Goal: Task Accomplishment & Management: Manage account settings

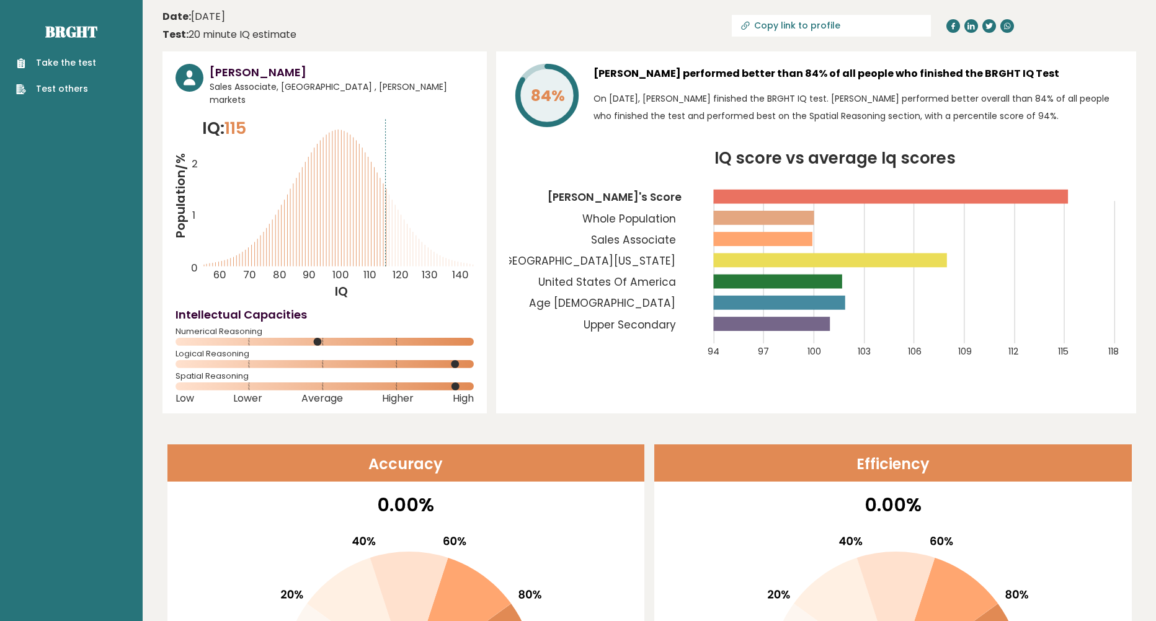
click at [235, 25] on div "Date: June 22, 2023 Test: 20 minute IQ estimate" at bounding box center [229, 25] width 134 height 33
drag, startPoint x: 206, startPoint y: 20, endPoint x: 192, endPoint y: 19, distance: 14.4
click at [203, 20] on time "Date: June 22, 2023" at bounding box center [193, 16] width 63 height 15
drag, startPoint x: 180, startPoint y: 15, endPoint x: 169, endPoint y: 15, distance: 10.5
click at [179, 15] on b "Date:" at bounding box center [176, 16] width 29 height 14
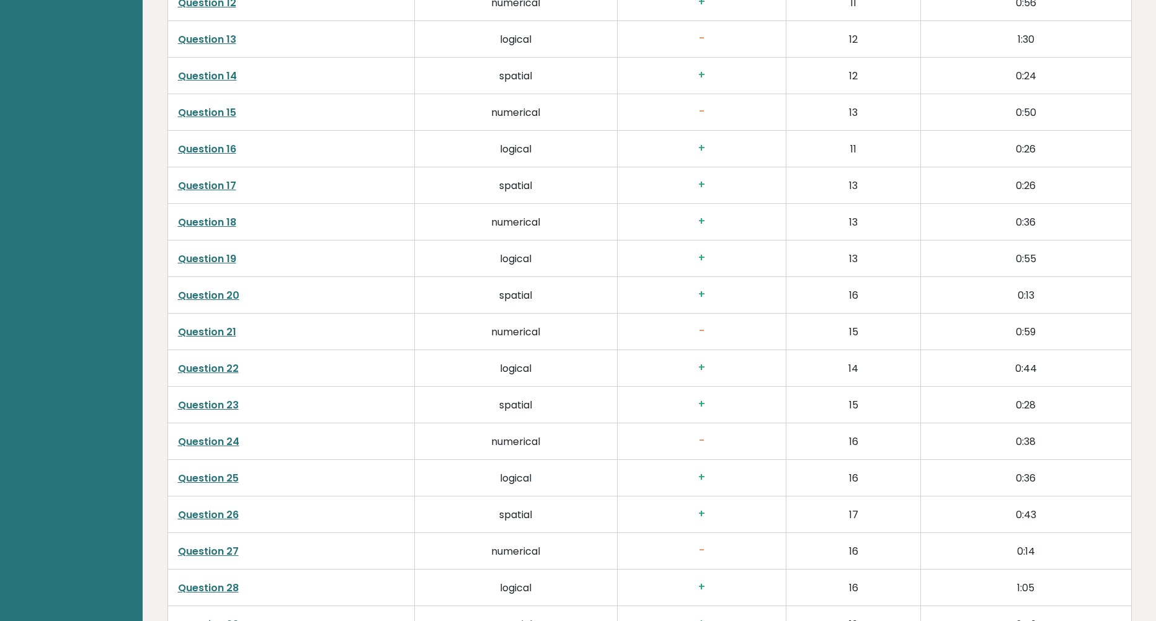
scroll to position [2620, 0]
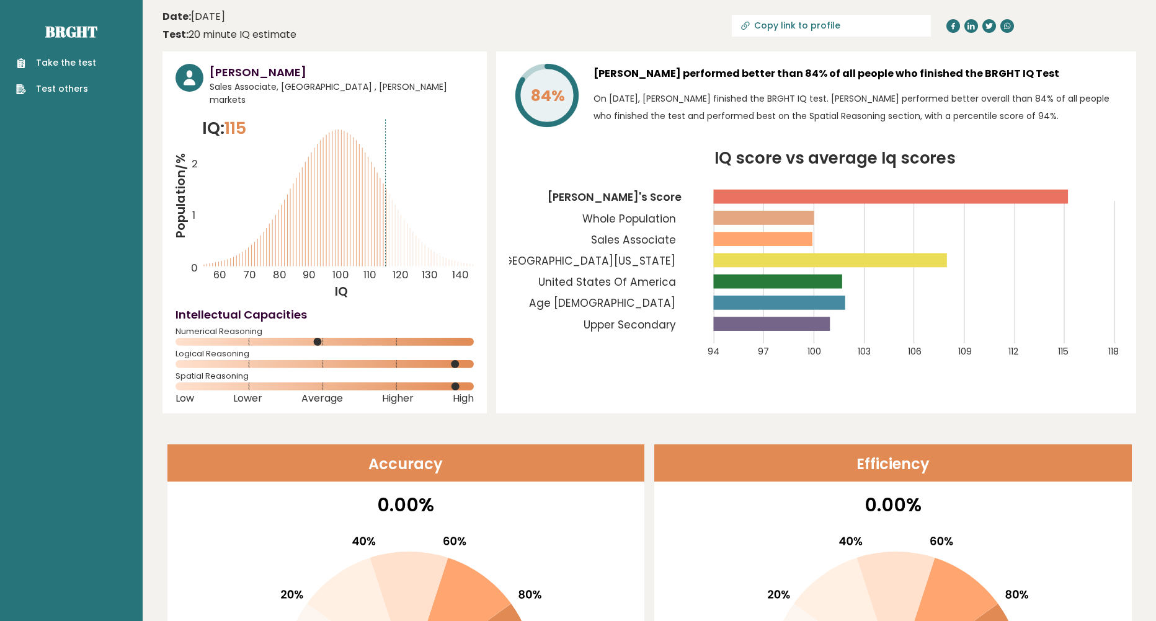
click at [225, 17] on time "Date: [DATE]" at bounding box center [193, 16] width 63 height 15
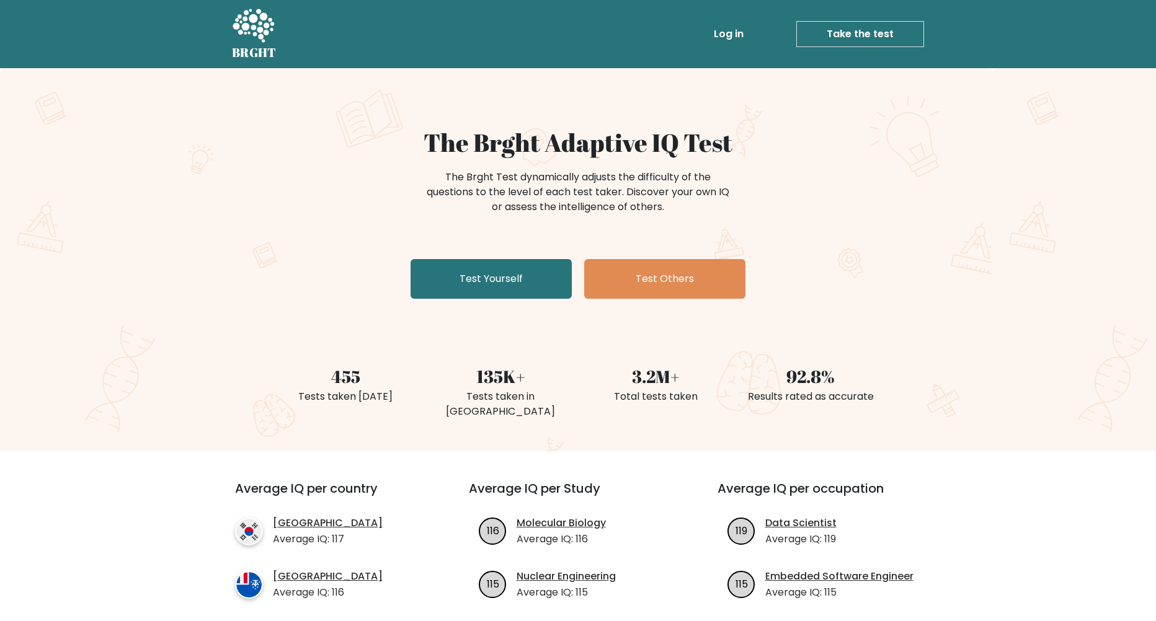
click at [735, 32] on link "Log in" at bounding box center [729, 34] width 40 height 25
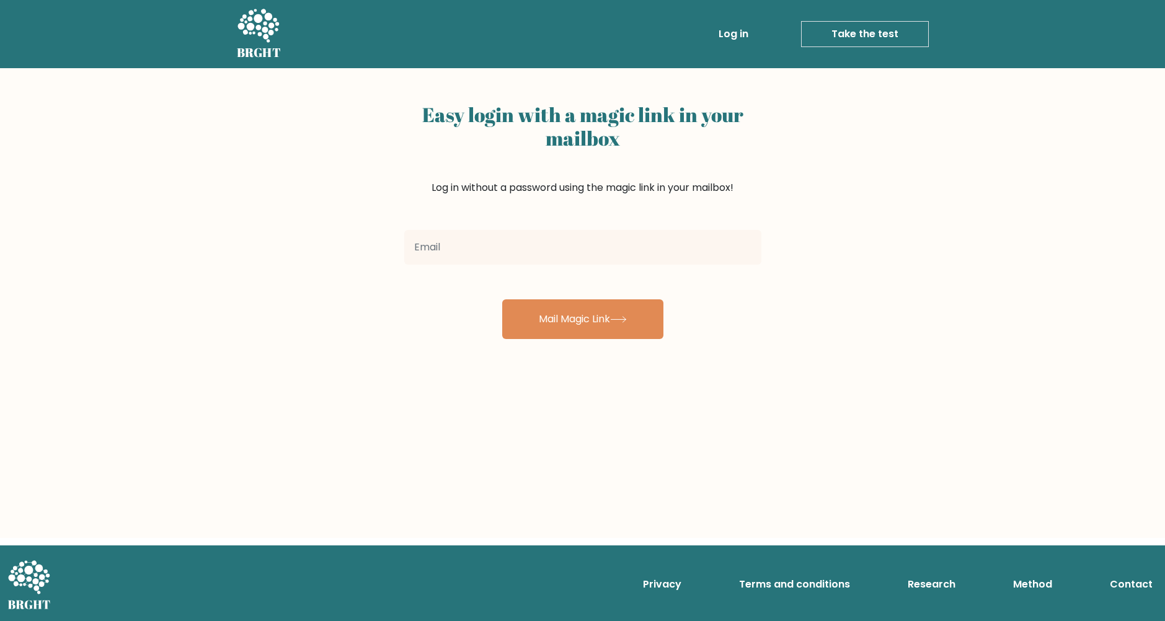
click at [510, 243] on input "email" at bounding box center [582, 247] width 357 height 35
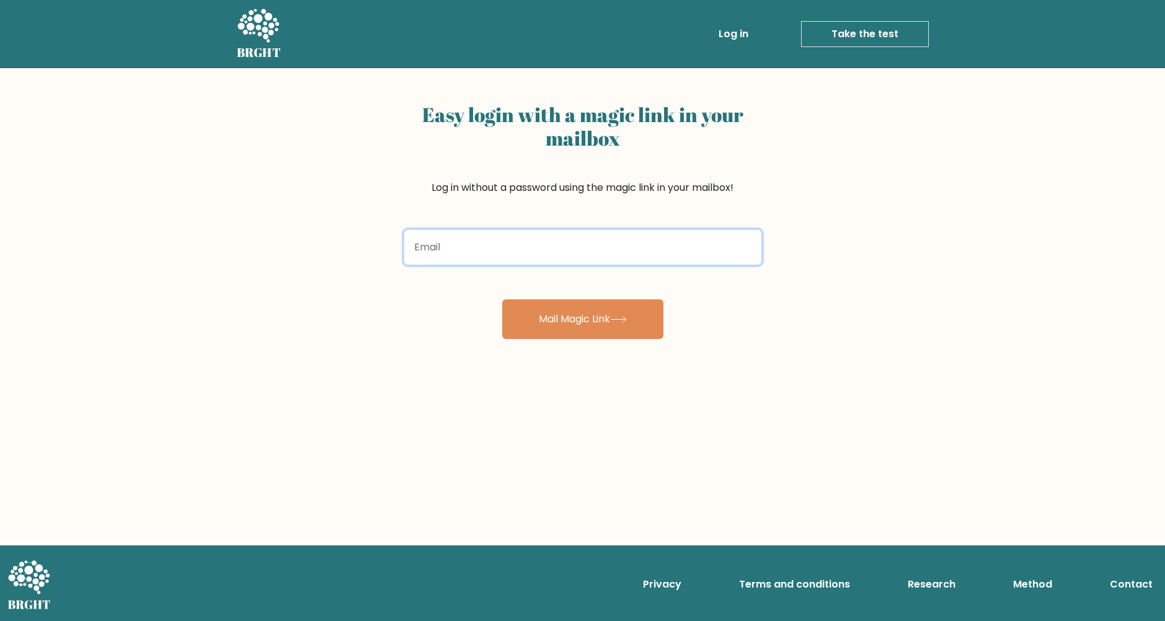
click at [600, 260] on input "email" at bounding box center [582, 247] width 357 height 35
type input "cjl6780@gmail.com"
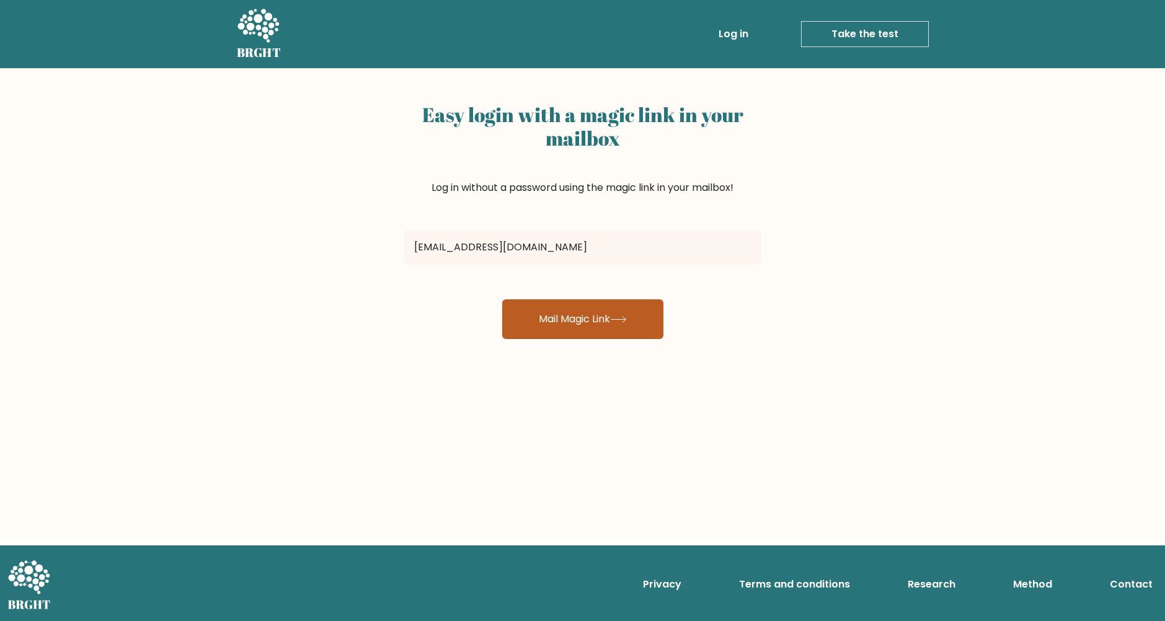
click at [567, 320] on button "Mail Magic Link" at bounding box center [582, 319] width 161 height 40
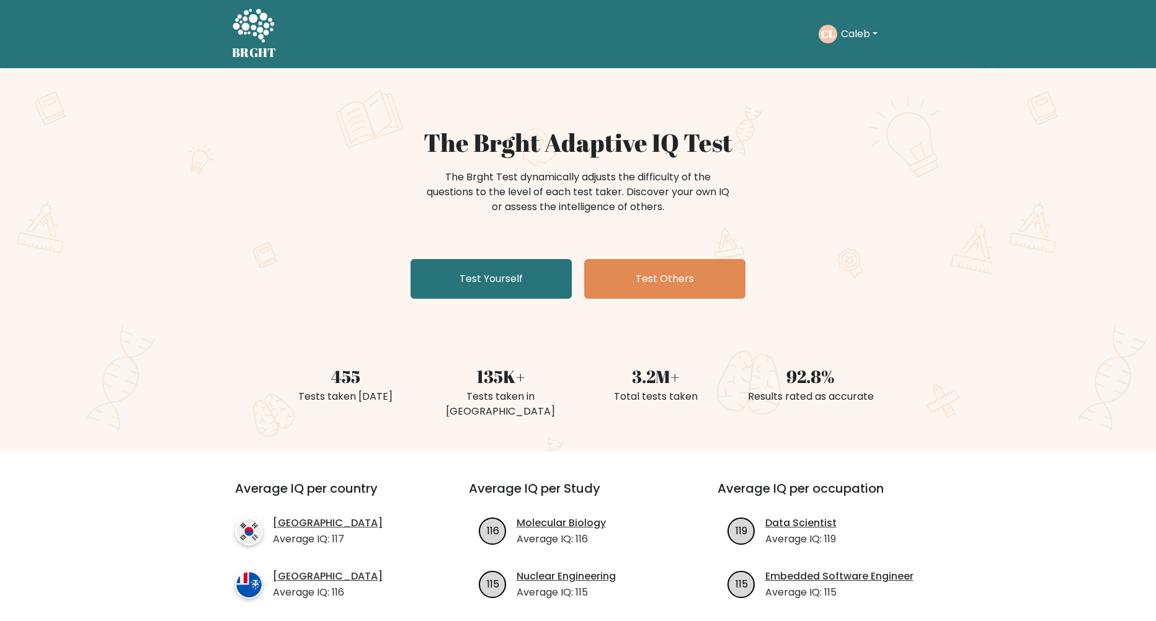
click at [854, 33] on button "Caleb" at bounding box center [859, 34] width 44 height 16
click at [846, 73] on link "Profile" at bounding box center [868, 80] width 98 height 20
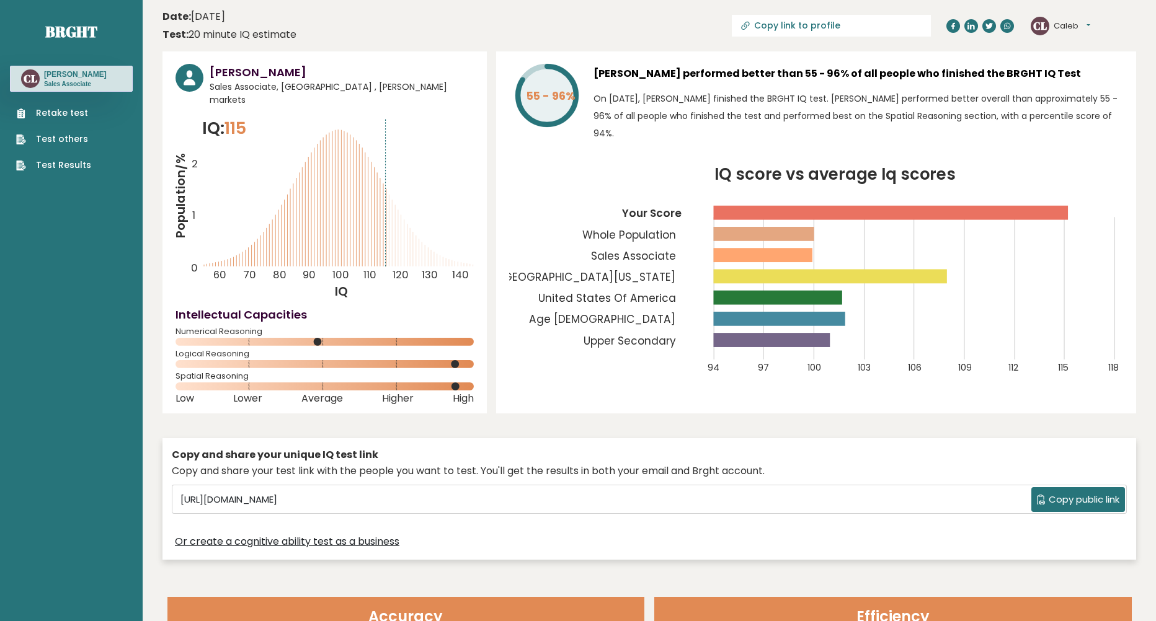
click at [1080, 24] on button "Caleb" at bounding box center [1071, 26] width 37 height 12
click at [64, 82] on p "Sales Associate" at bounding box center [75, 84] width 63 height 9
click at [1091, 38] on div "CL Caleb Dashboard Profile Settings Logout" at bounding box center [1082, 26] width 105 height 25
click at [1073, 24] on button "Caleb" at bounding box center [1071, 26] width 37 height 12
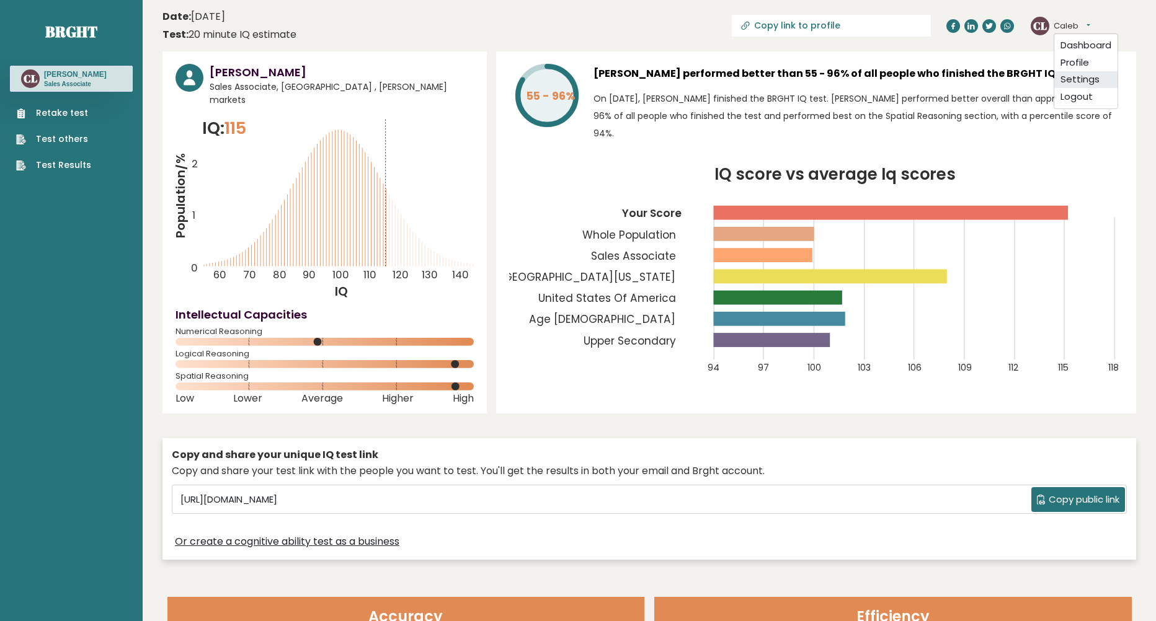
click at [1076, 82] on link "Settings" at bounding box center [1085, 79] width 63 height 17
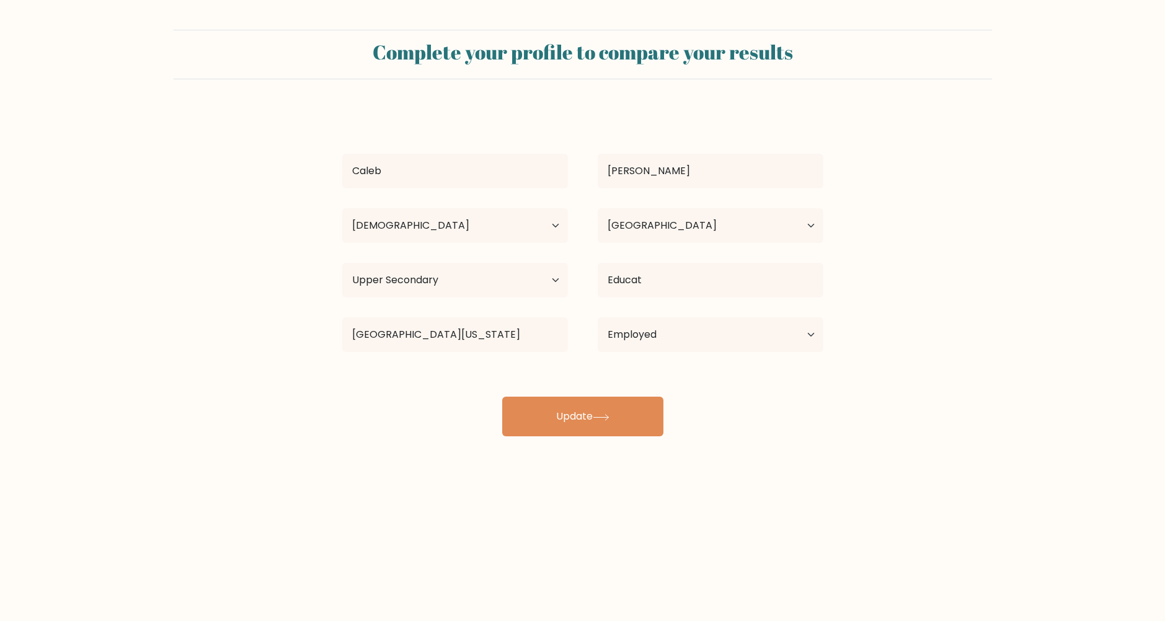
select select "18_24"
select select "US"
select select "upper_secondary"
select select "employed"
click at [542, 334] on input "Bloomsburg University of Pennsylvania" at bounding box center [455, 334] width 226 height 35
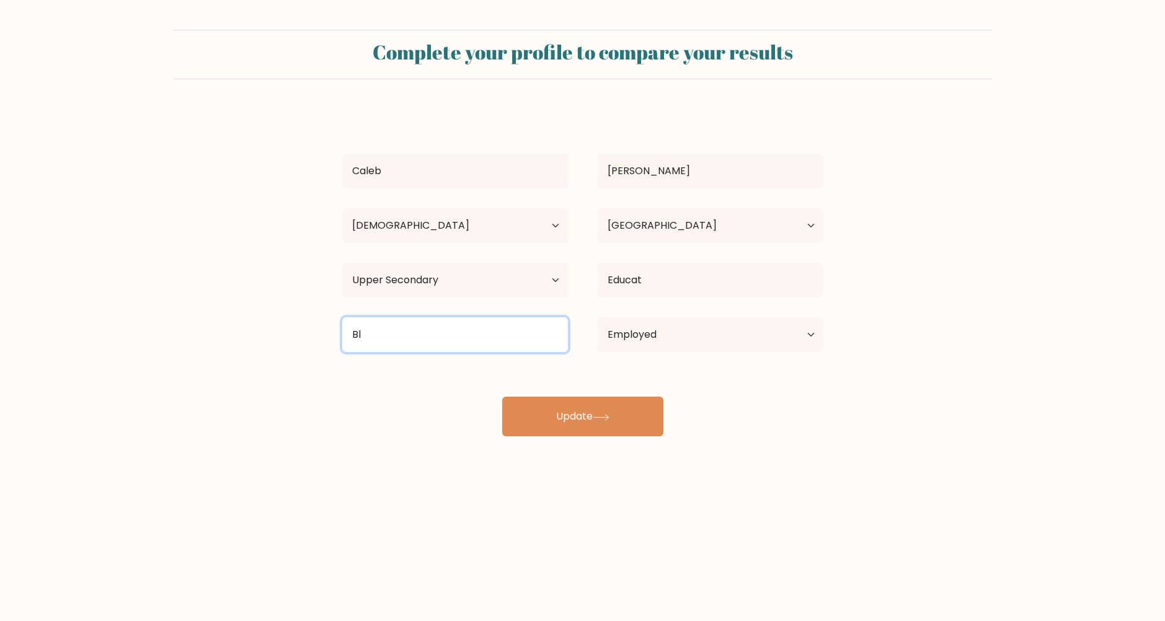
type input "B"
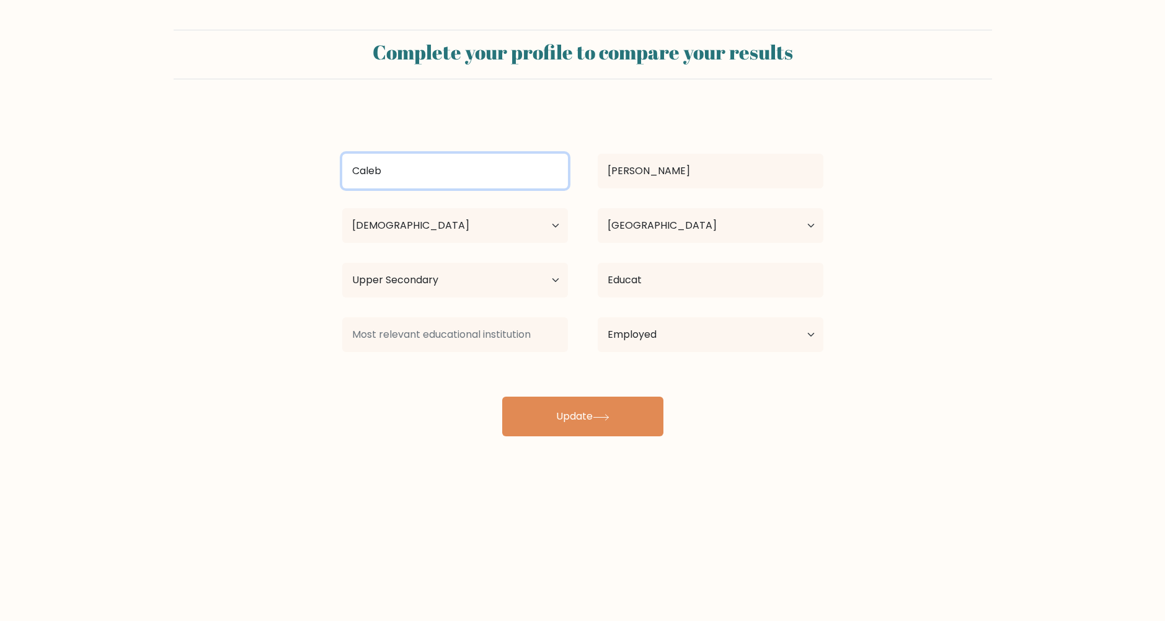
click at [483, 179] on input "Caleb" at bounding box center [455, 171] width 226 height 35
type input "C"
type input "m"
type input "Mallard"
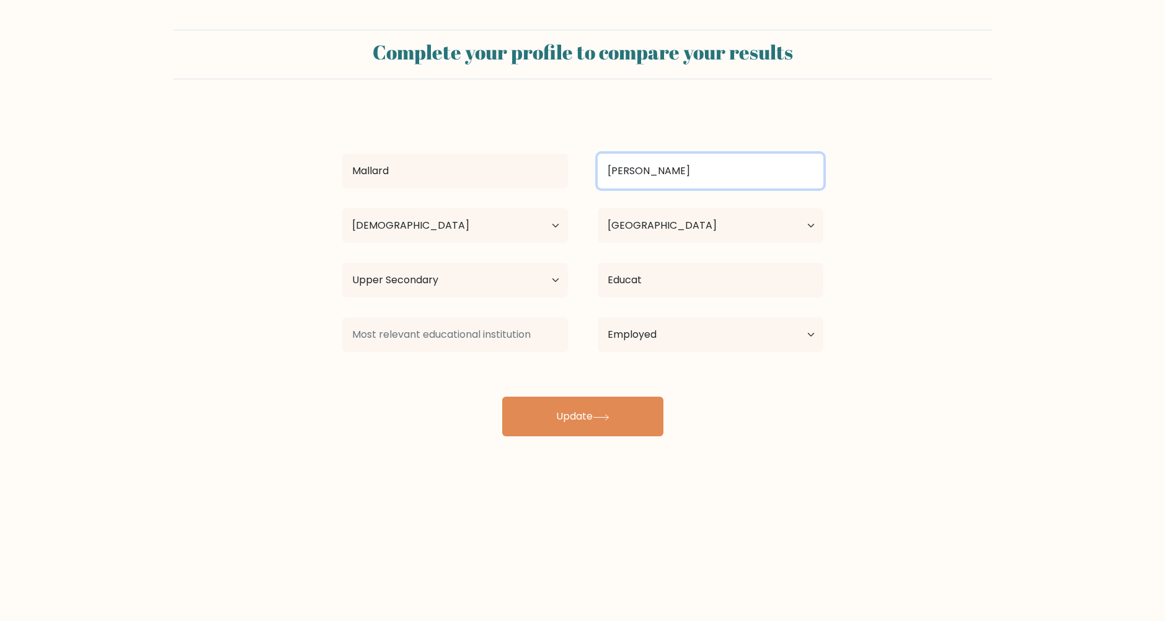
click at [656, 180] on input "LeVan" at bounding box center [711, 171] width 226 height 35
type input "L"
type input "France"
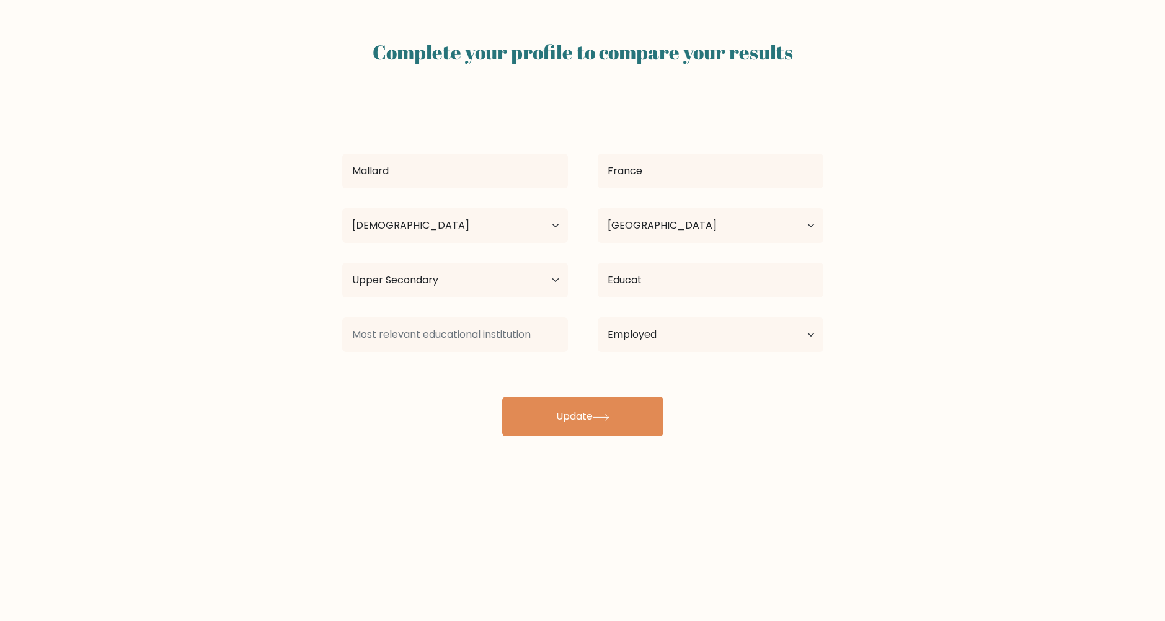
click at [488, 366] on div "Mallard France Age Under 18 years old 18-24 years old 25-34 years old 35-44 yea…" at bounding box center [583, 272] width 496 height 327
click at [542, 397] on button "Update" at bounding box center [582, 417] width 161 height 40
click at [552, 332] on input at bounding box center [455, 334] width 226 height 35
click at [620, 336] on select "Current employment status Employed Student Retired Other / prefer not to answer" at bounding box center [711, 334] width 226 height 35
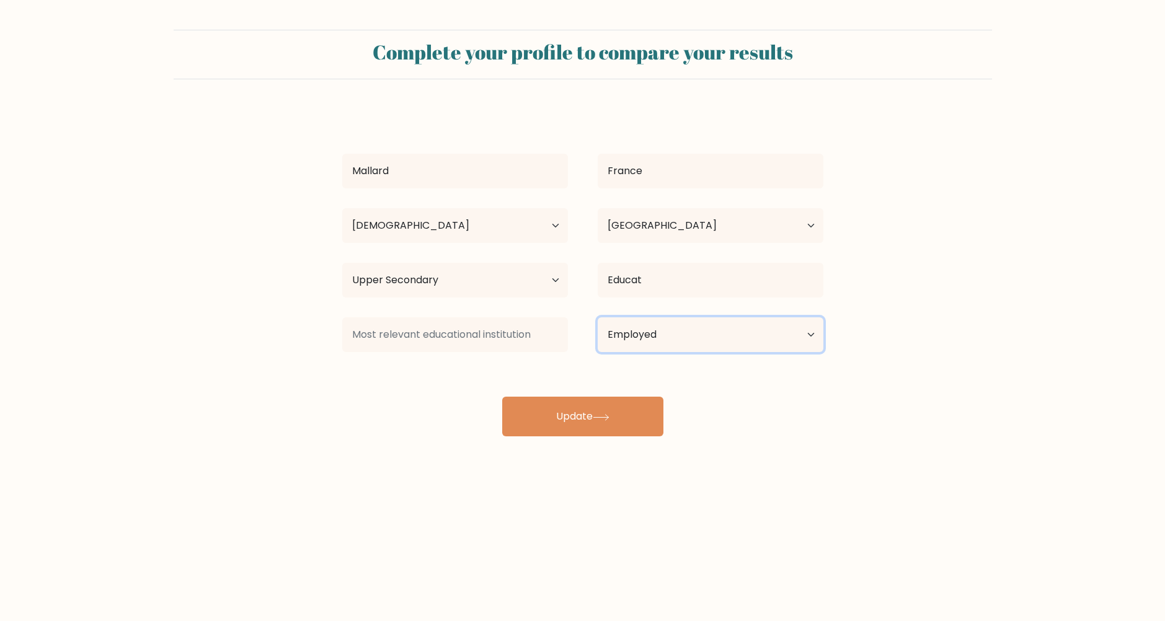
click at [613, 337] on select "Current employment status Employed Student Retired Other / prefer not to answer" at bounding box center [711, 334] width 226 height 35
select select "student"
click at [598, 317] on select "Current employment status Employed Student Retired Other / prefer not to answer" at bounding box center [711, 334] width 226 height 35
click at [524, 345] on input at bounding box center [455, 334] width 226 height 35
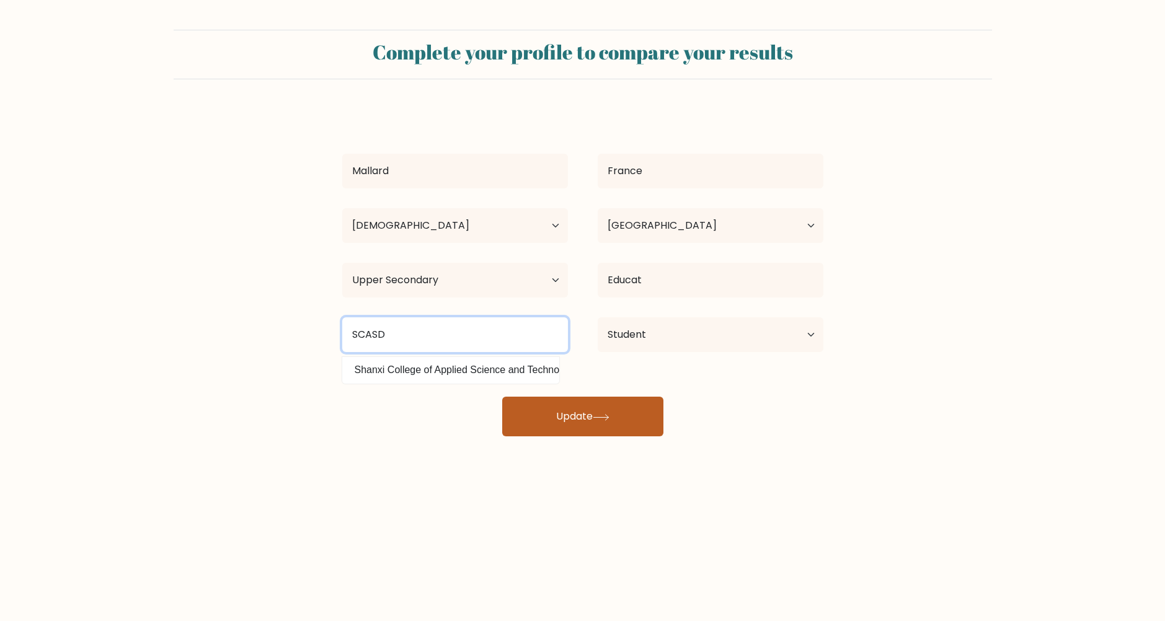
type input "SCASD"
click at [593, 412] on button "Update" at bounding box center [582, 417] width 161 height 40
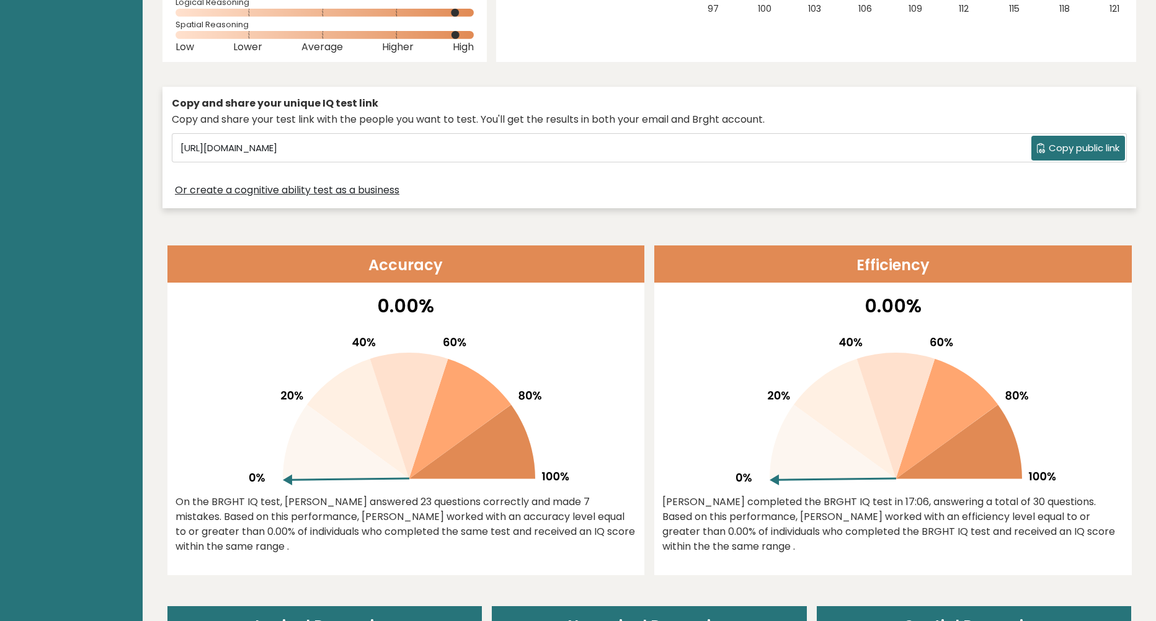
scroll to position [558, 0]
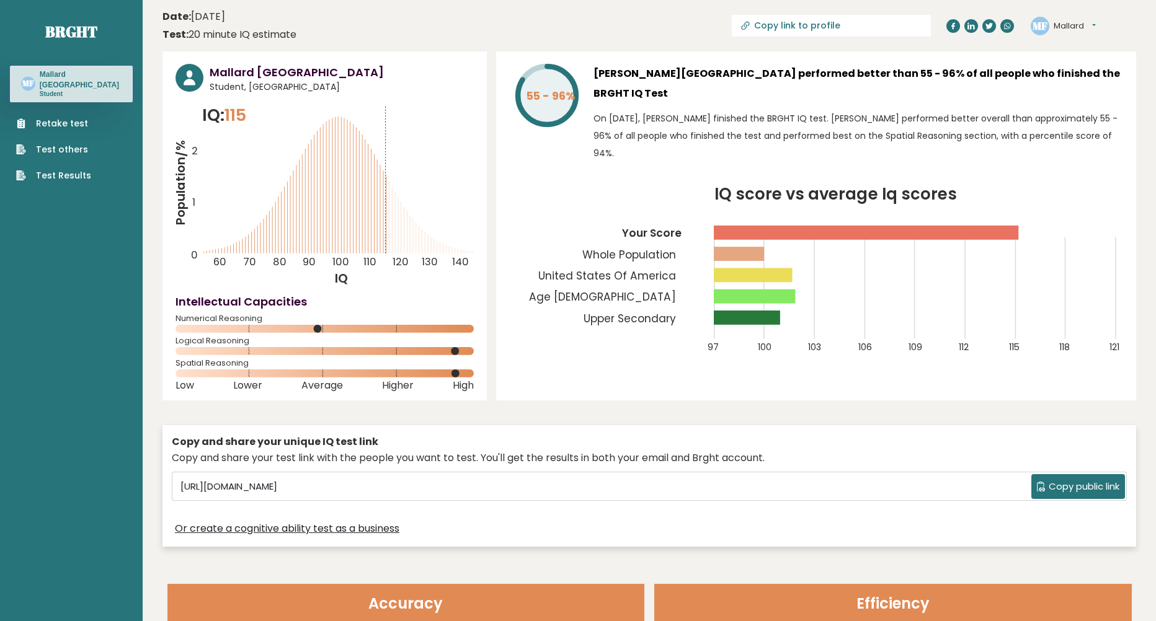
click at [1073, 29] on button "Mallard" at bounding box center [1074, 26] width 42 height 12
click at [1074, 46] on link "Dashboard" at bounding box center [1085, 45] width 63 height 17
click at [1088, 30] on button "Mallard" at bounding box center [1074, 26] width 42 height 12
click at [1086, 66] on link "Profile" at bounding box center [1085, 62] width 63 height 17
click at [1074, 53] on div "55 - 96% [PERSON_NAME] performed better than 55 - 96% of all people who finishe…" at bounding box center [816, 225] width 640 height 349
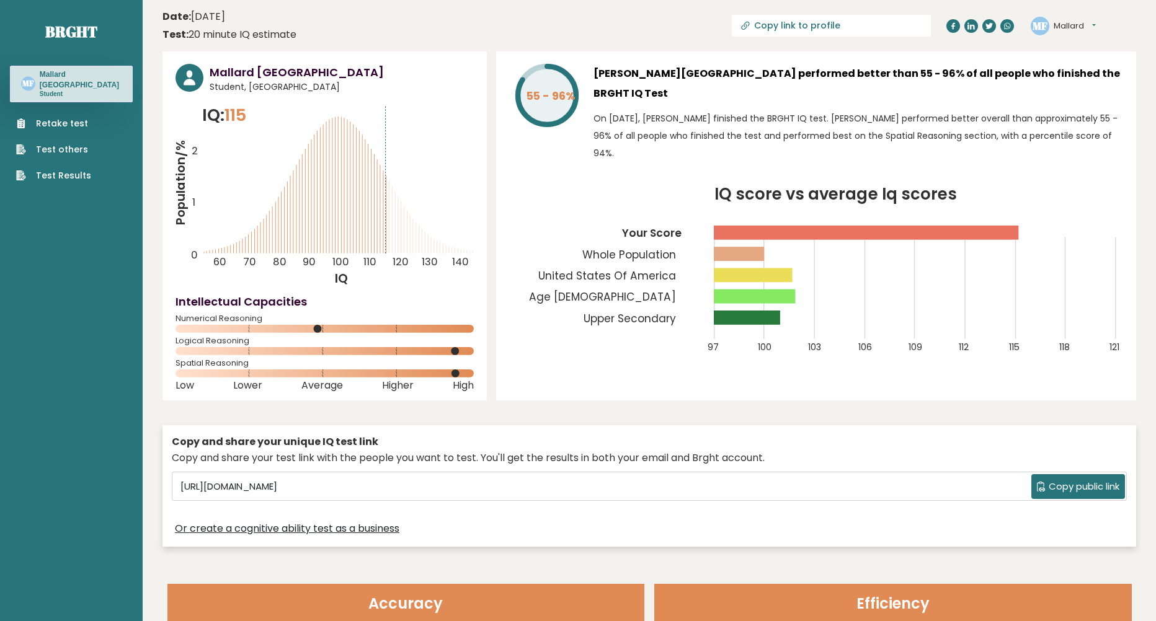
click at [1057, 42] on header "Date: June 22, 2023 Test: 20 minute IQ estimate Copy link to profile MF Mallard…" at bounding box center [648, 25] width 973 height 39
click at [1061, 33] on div "MF Mallard Dashboard Profile Settings Logout" at bounding box center [1062, 26] width 65 height 19
click at [1069, 29] on button "Mallard" at bounding box center [1074, 26] width 42 height 12
click at [1077, 77] on link "Settings" at bounding box center [1085, 79] width 63 height 17
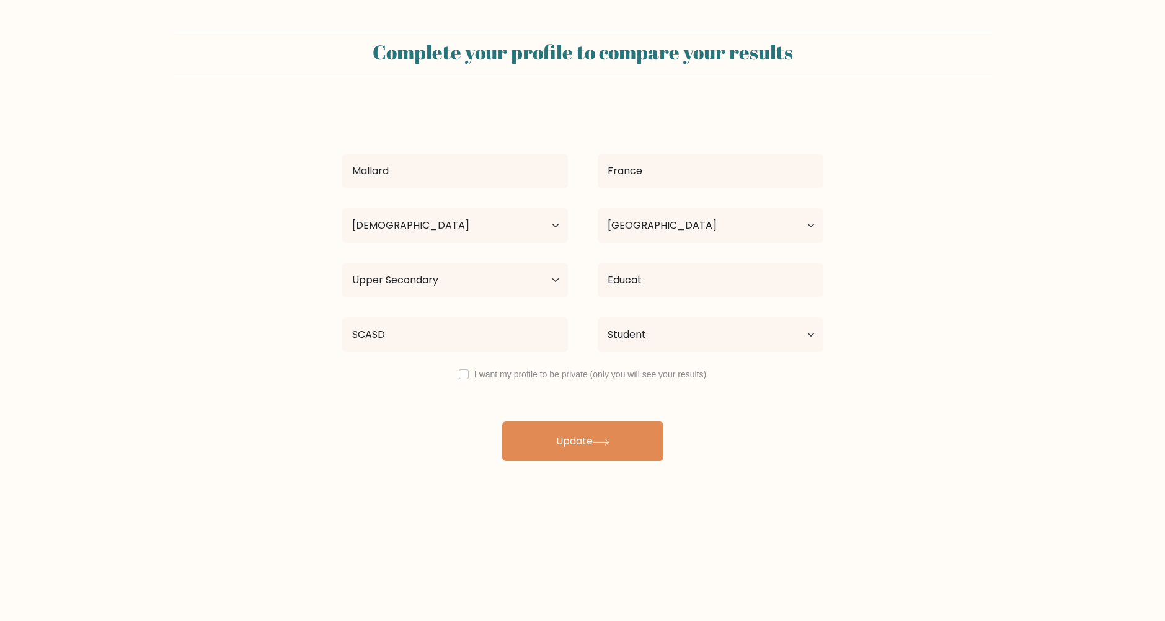
select select "18_24"
select select "US"
select select "upper_secondary"
select select "student"
click at [523, 425] on button "Update" at bounding box center [582, 442] width 161 height 40
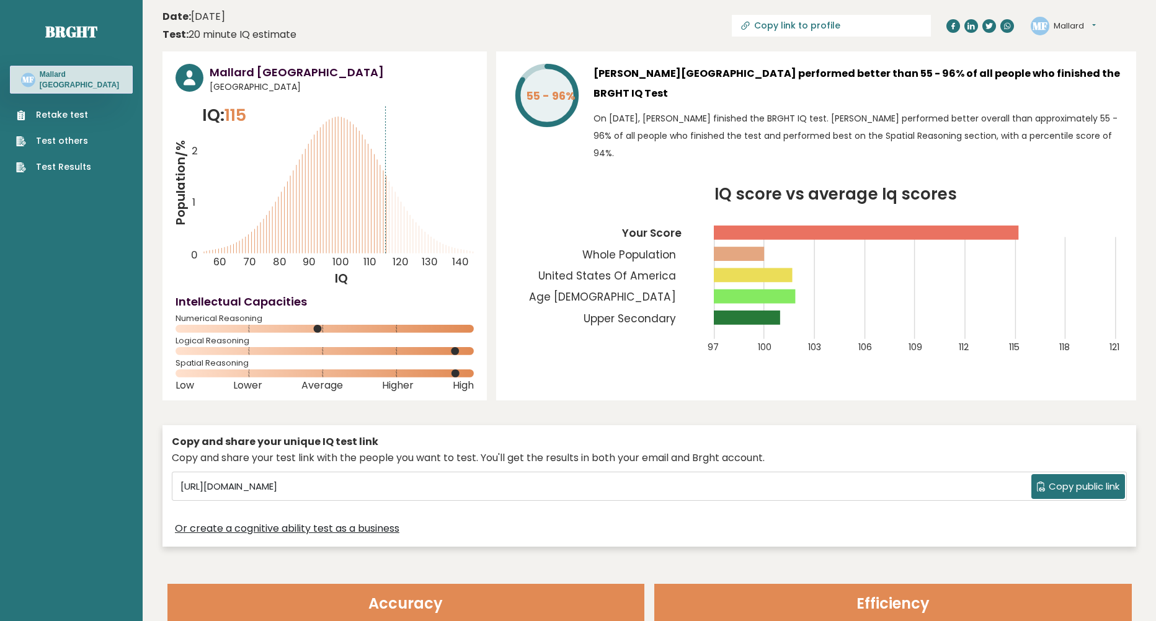
click at [1071, 25] on button "Mallard" at bounding box center [1074, 26] width 42 height 12
click at [1073, 74] on link "Settings" at bounding box center [1085, 79] width 63 height 17
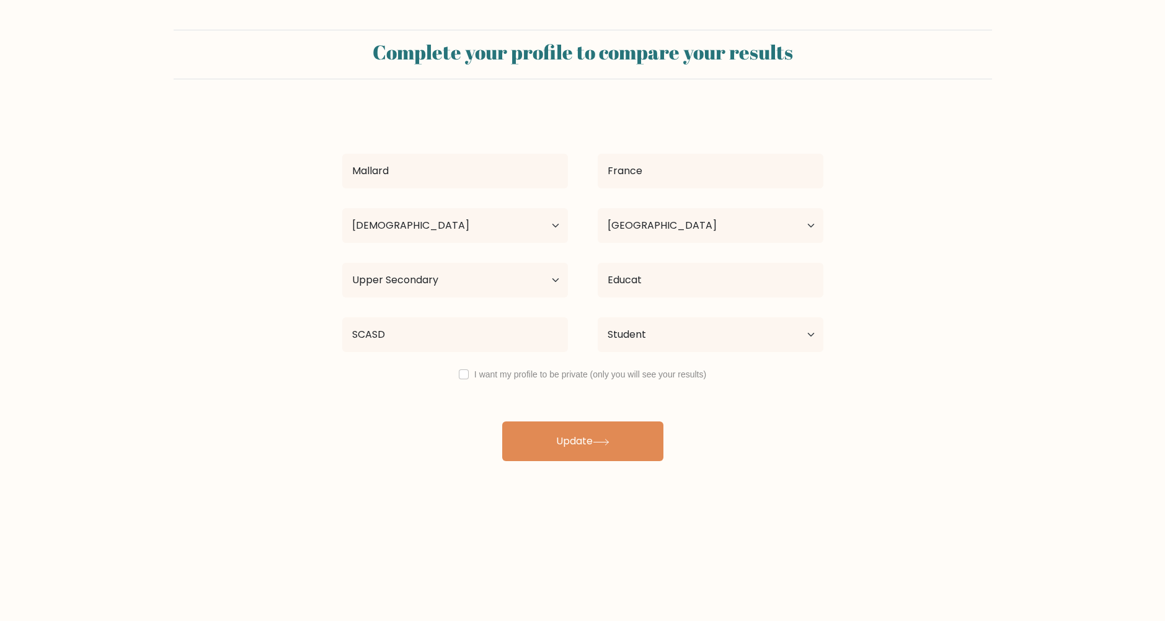
select select "18_24"
select select "US"
select select "upper_secondary"
select select "student"
click at [485, 377] on label "I want my profile to be private (only you will see your results)" at bounding box center [590, 374] width 232 height 10
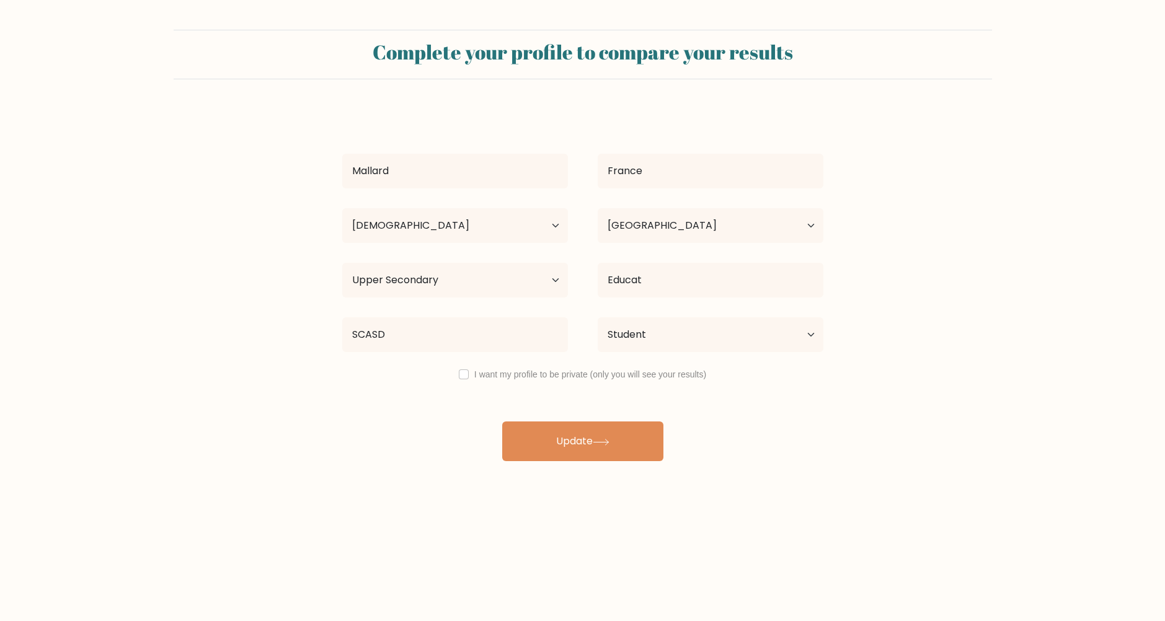
click at [454, 373] on div "I want my profile to be private (only you will see your results)" at bounding box center [582, 374] width 511 height 15
click at [464, 375] on input "checkbox" at bounding box center [464, 374] width 10 height 10
checkbox input "true"
click at [549, 442] on button "Update" at bounding box center [582, 442] width 161 height 40
